Goal: Task Accomplishment & Management: Manage account settings

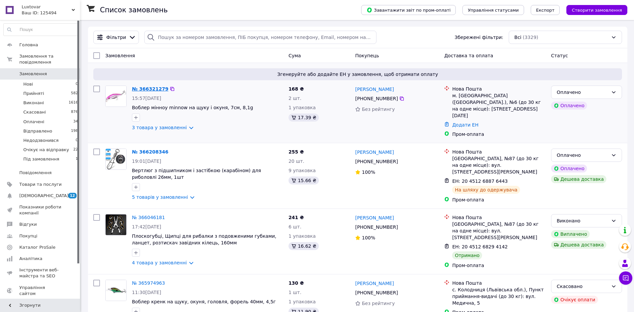
click at [141, 90] on link "№ 366321279" at bounding box center [150, 88] width 36 height 5
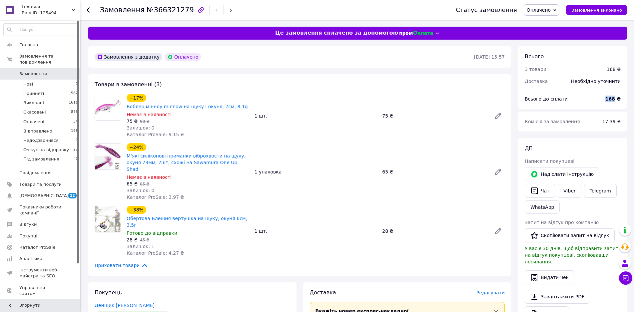
drag, startPoint x: 606, startPoint y: 97, endPoint x: 616, endPoint y: 98, distance: 9.4
click at [616, 98] on div "168 ₴" at bounding box center [612, 99] width 23 height 15
copy b "168"
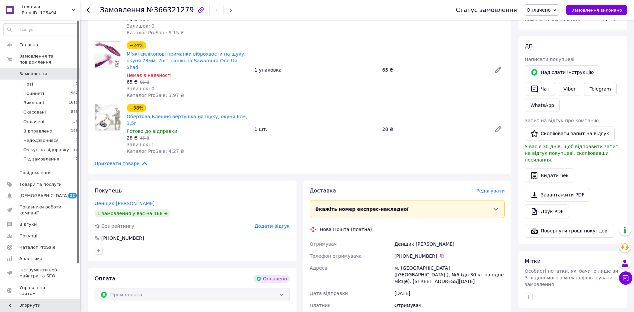
scroll to position [135, 0]
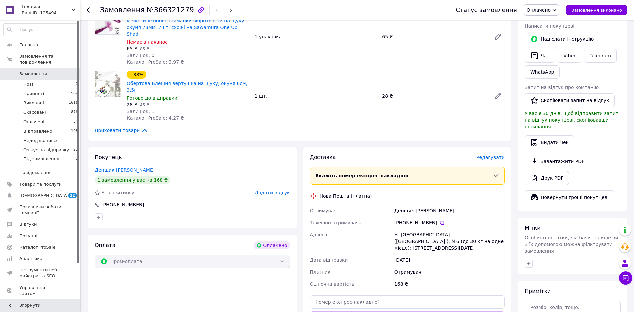
drag, startPoint x: 432, startPoint y: 209, endPoint x: 403, endPoint y: 213, distance: 29.2
click at [403, 217] on div "[PHONE_NUMBER]" at bounding box center [449, 223] width 113 height 12
copy div "0 95 317 12 11"
drag, startPoint x: 395, startPoint y: 197, endPoint x: 438, endPoint y: 199, distance: 43.4
click at [438, 205] on div "Денщик [PERSON_NAME]" at bounding box center [449, 211] width 113 height 12
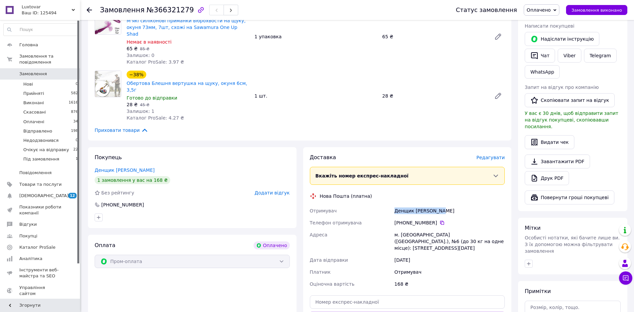
copy div "Денщик [PERSON_NAME]"
drag, startPoint x: 393, startPoint y: 221, endPoint x: 427, endPoint y: 221, distance: 33.7
click at [427, 229] on div "м. [GEOGRAPHIC_DATA] ([GEOGRAPHIC_DATA].), №6 (до 30 кг на одне місце): [STREET…" at bounding box center [449, 241] width 113 height 25
copy div "м. [GEOGRAPHIC_DATA]"
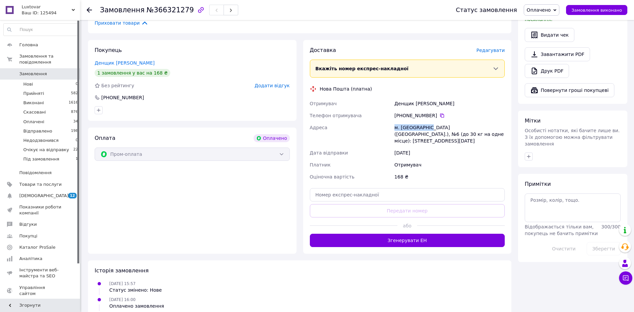
scroll to position [231, 0]
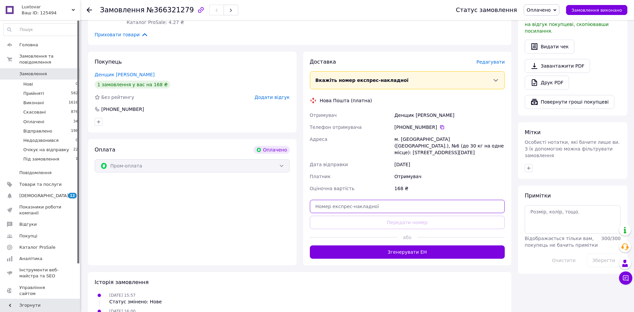
click at [451, 200] on input "text" at bounding box center [407, 206] width 195 height 13
paste input "20451269251266"
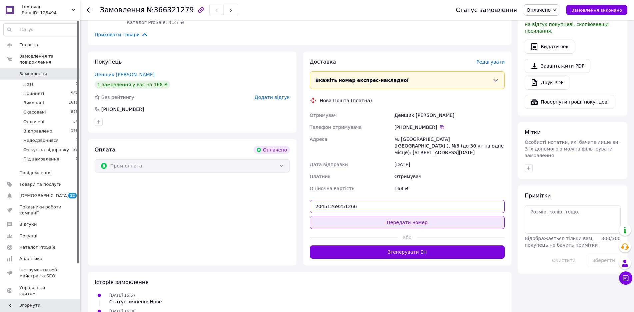
type input "20451269251266"
click at [423, 216] on button "Передати номер" at bounding box center [407, 222] width 195 height 13
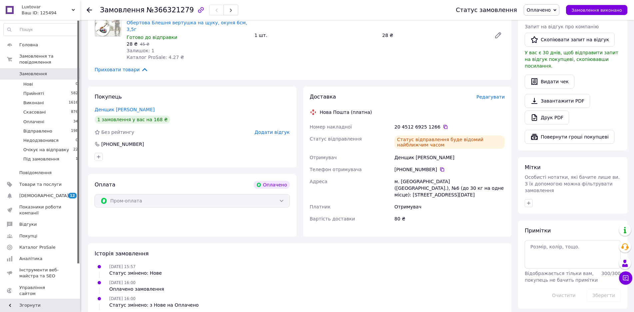
scroll to position [201, 0]
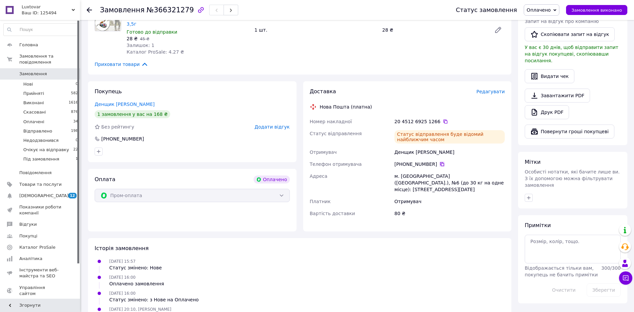
click at [439, 162] on icon at bounding box center [441, 164] width 5 height 5
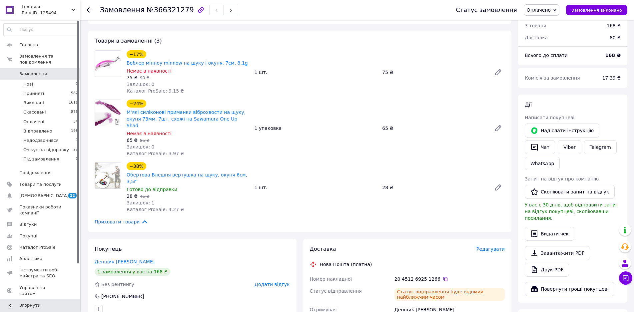
scroll to position [0, 0]
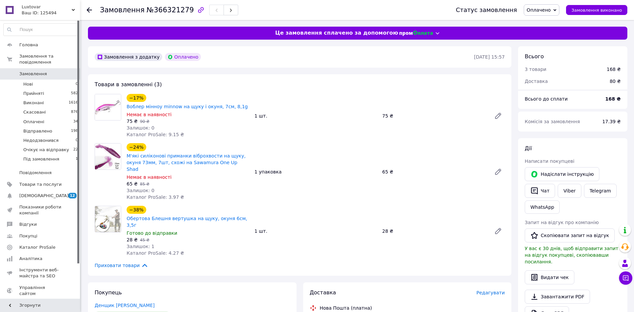
click at [90, 7] on icon at bounding box center [89, 9] width 5 height 5
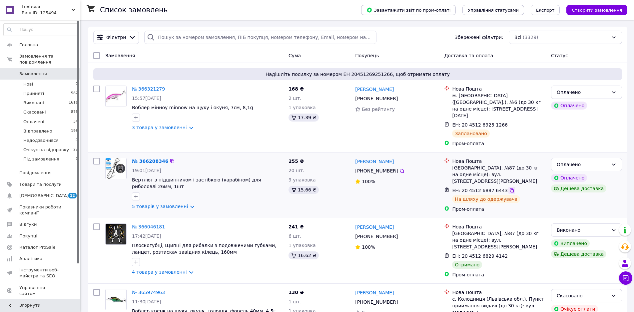
click at [510, 189] on icon at bounding box center [512, 191] width 4 height 4
